Goal: Information Seeking & Learning: Check status

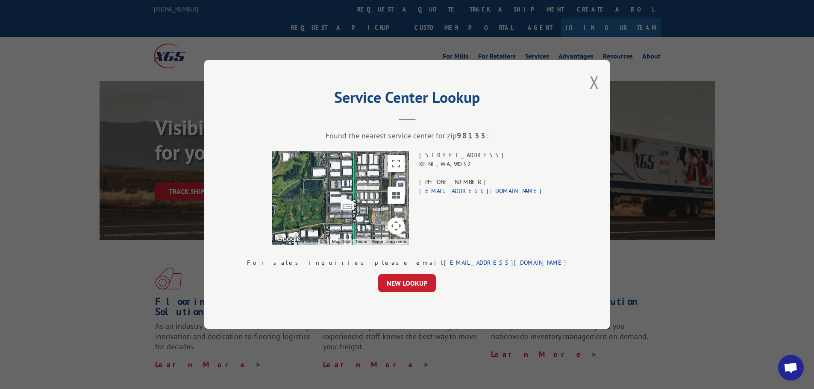
scroll to position [1301, 0]
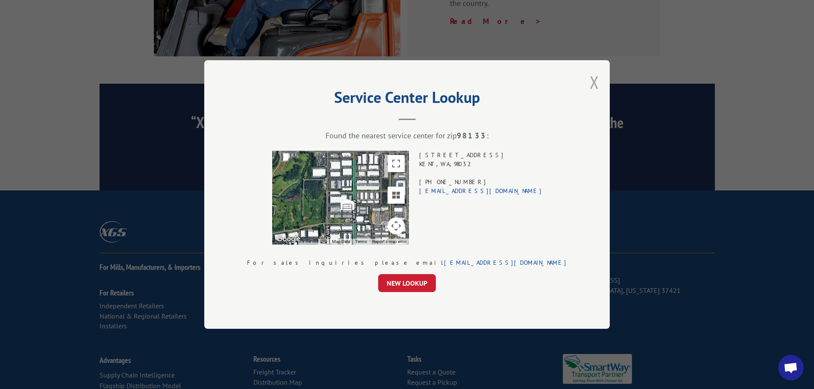
click at [589, 86] on button "Close modal" at bounding box center [593, 82] width 9 height 23
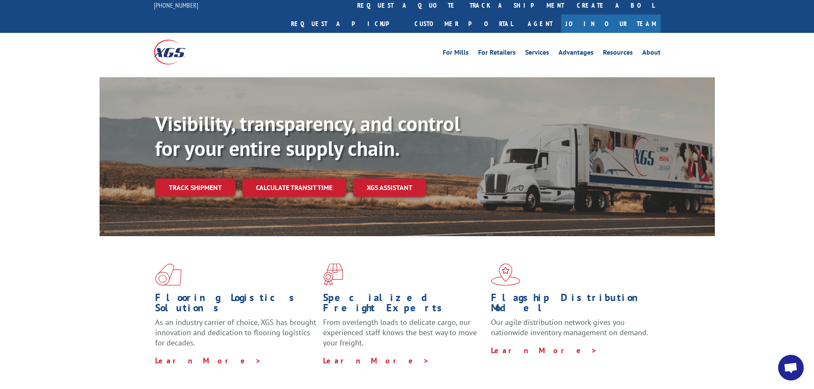
scroll to position [0, 0]
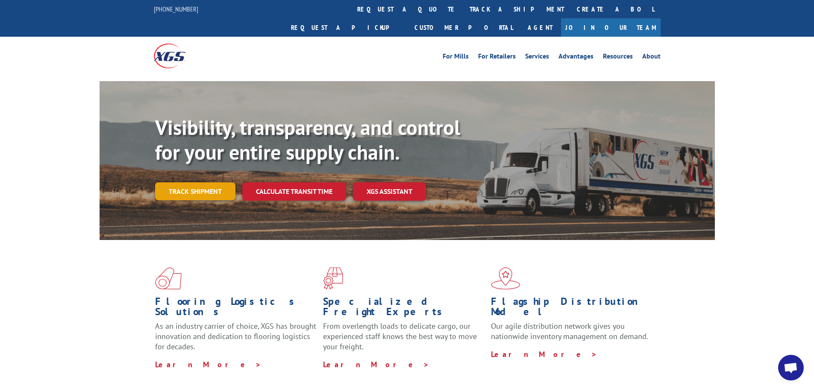
click at [207, 182] on link "Track shipment" at bounding box center [195, 191] width 80 height 18
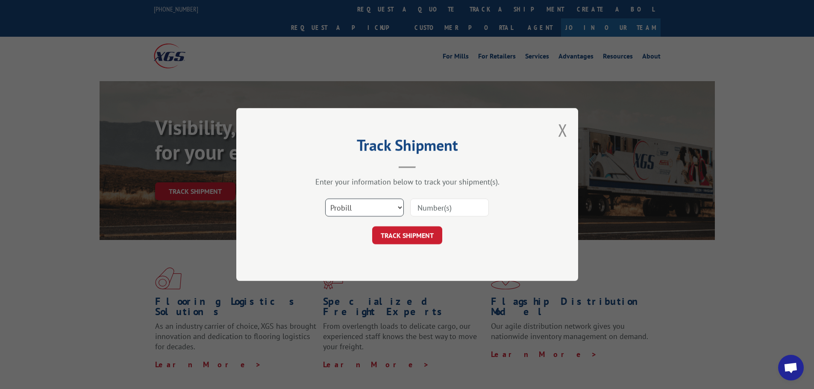
click at [396, 208] on select "Select category... Probill BOL PO" at bounding box center [364, 208] width 79 height 18
select select "bol"
click at [325, 199] on select "Select category... Probill BOL PO" at bounding box center [364, 208] width 79 height 18
click at [442, 210] on input at bounding box center [449, 208] width 79 height 18
drag, startPoint x: 461, startPoint y: 204, endPoint x: 482, endPoint y: 208, distance: 21.0
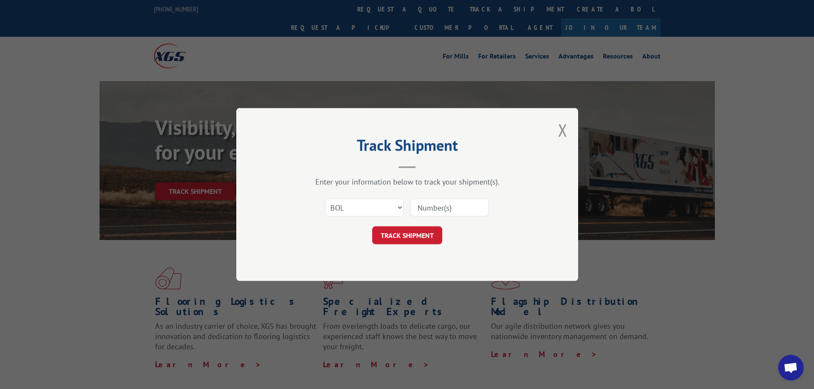
click at [461, 204] on input at bounding box center [449, 208] width 79 height 18
type input "2871396"
click at [413, 242] on button "TRACK SHIPMENT" at bounding box center [407, 235] width 70 height 18
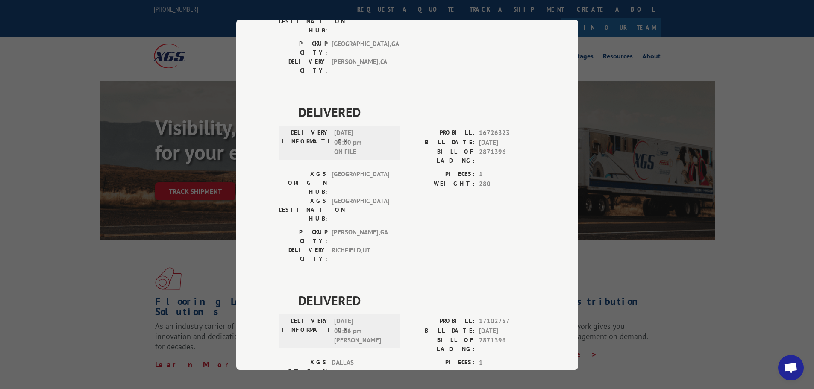
click at [749, 217] on div "Track Shipment DELIVERED DELIVERY INFORMATION: [DATE] 09:45 am [PERSON_NAME]: 1…" at bounding box center [407, 194] width 814 height 389
click at [640, 272] on div "Track Shipment DELIVERED DELIVERY INFORMATION: [DATE] 09:45 am [PERSON_NAME]: 1…" at bounding box center [407, 194] width 814 height 389
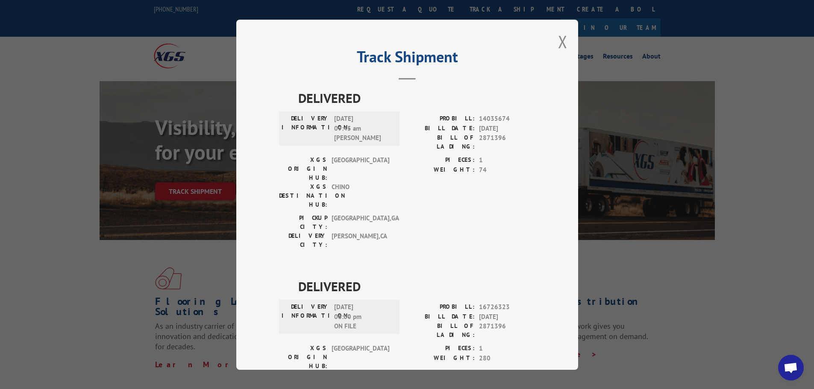
click at [564, 40] on div "Track Shipment DELIVERED DELIVERY INFORMATION: [DATE] 09:45 am [PERSON_NAME]: 1…" at bounding box center [407, 195] width 342 height 350
click at [558, 44] on button "Close modal" at bounding box center [562, 41] width 9 height 23
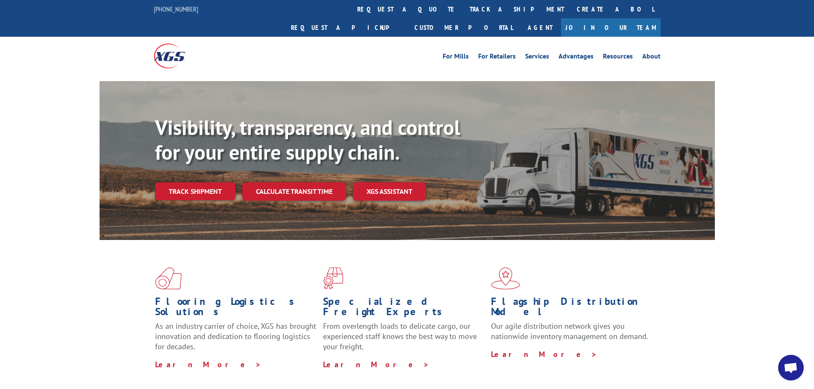
drag, startPoint x: 217, startPoint y: 175, endPoint x: 224, endPoint y: 178, distance: 7.9
click at [217, 182] on link "Track shipment" at bounding box center [195, 191] width 80 height 18
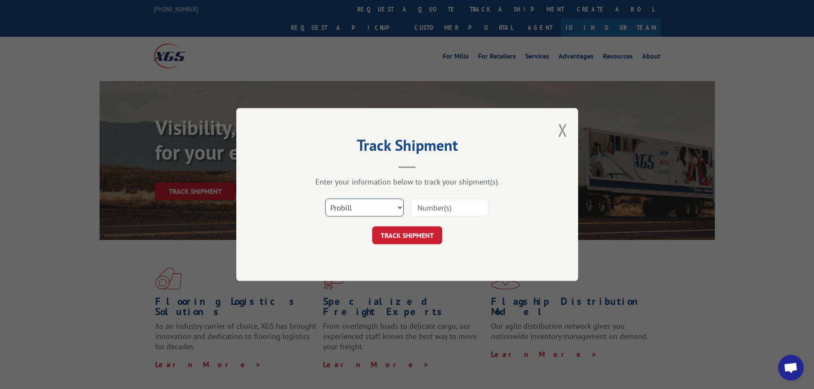
click at [399, 211] on select "Select category... Probill BOL PO" at bounding box center [364, 208] width 79 height 18
select select "bol"
click at [325, 199] on select "Select category... Probill BOL PO" at bounding box center [364, 208] width 79 height 18
click at [455, 208] on input at bounding box center [449, 208] width 79 height 18
type input "2871396A"
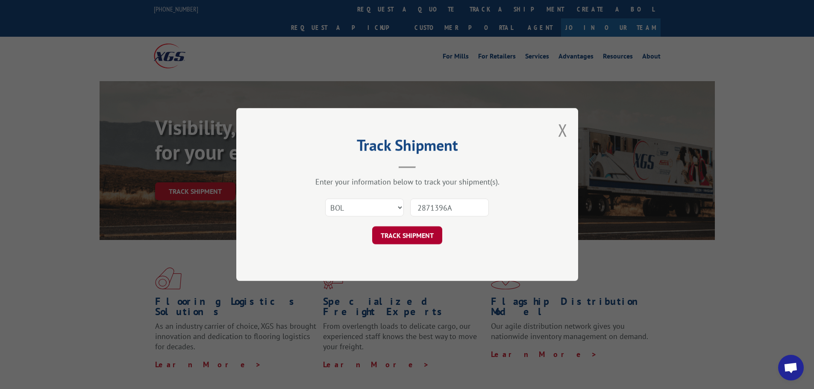
click at [424, 227] on button "TRACK SHIPMENT" at bounding box center [407, 235] width 70 height 18
